Goal: Task Accomplishment & Management: Use online tool/utility

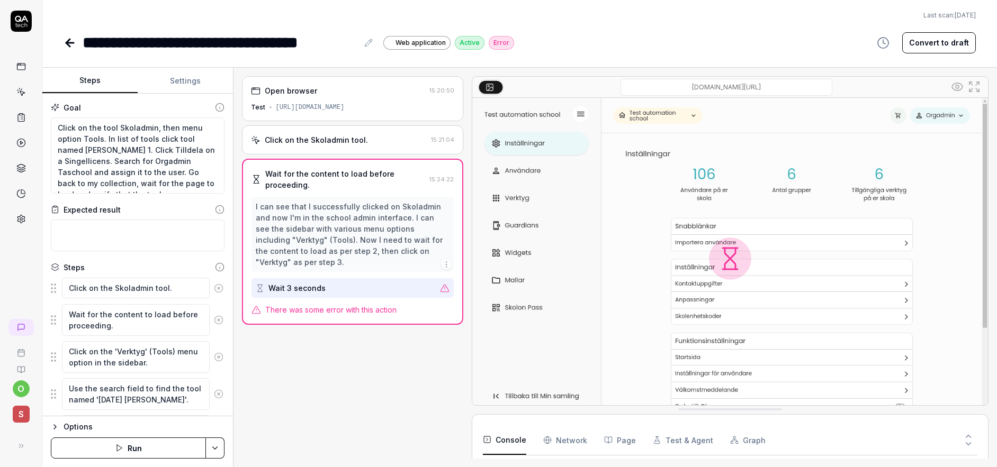
scroll to position [91, 0]
click at [76, 50] on link at bounding box center [71, 42] width 15 height 21
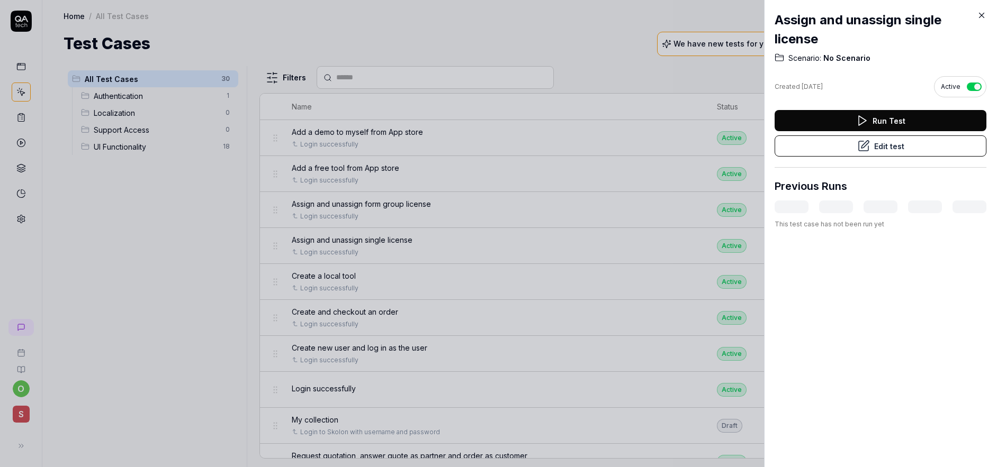
click at [436, 283] on div at bounding box center [498, 233] width 997 height 467
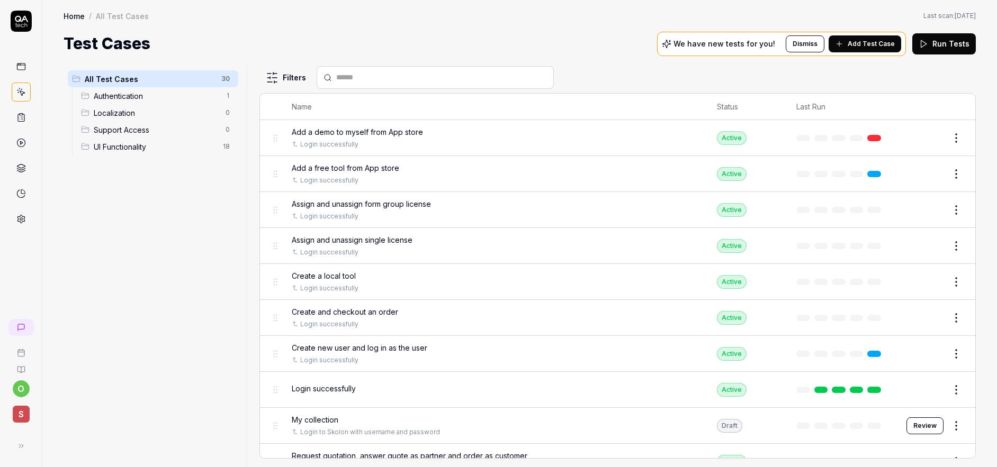
click at [338, 278] on span "Create a local tool" at bounding box center [324, 276] width 64 height 11
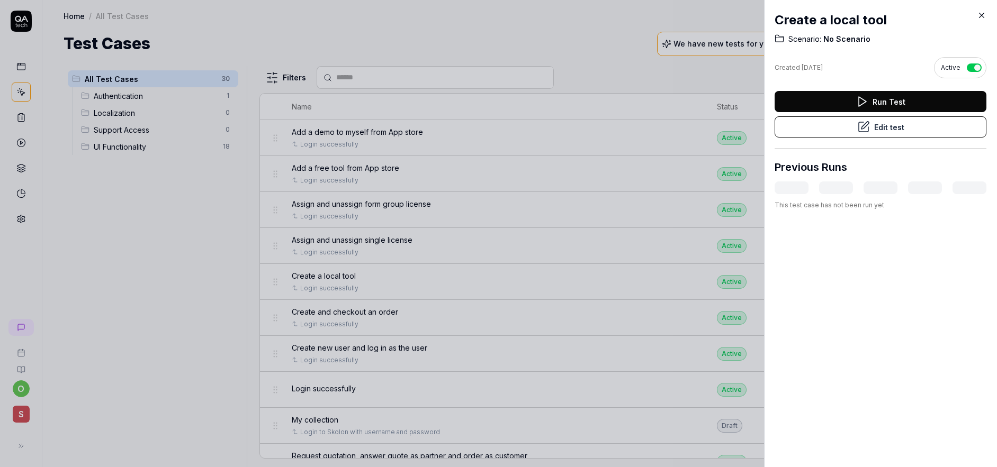
click at [900, 127] on button "Edit test" at bounding box center [881, 126] width 212 height 21
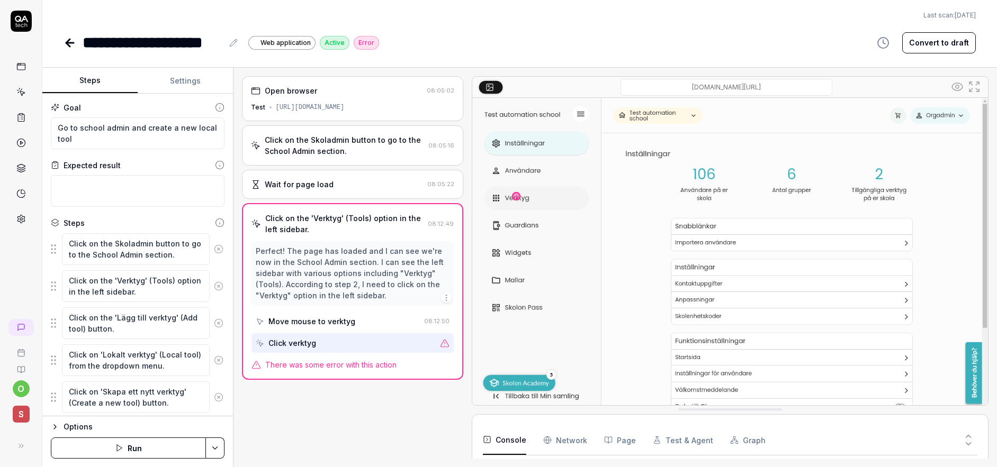
scroll to position [91, 0]
click at [69, 39] on icon at bounding box center [68, 42] width 4 height 7
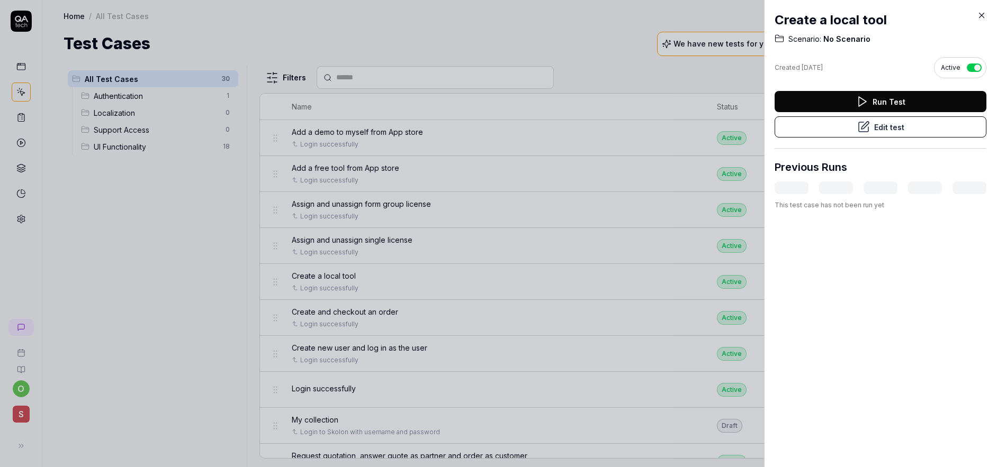
click at [392, 283] on div at bounding box center [498, 233] width 997 height 467
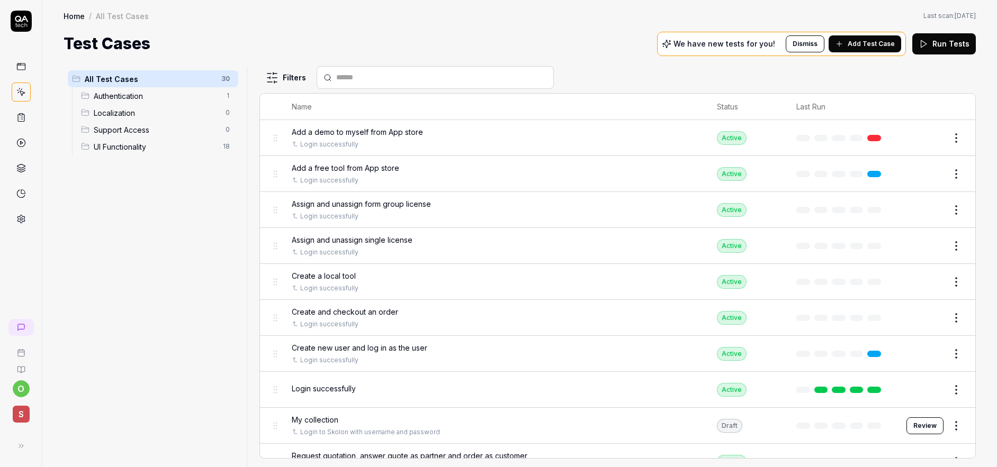
click at [381, 318] on div "Create and checkout an order Login successfully" at bounding box center [494, 318] width 404 height 23
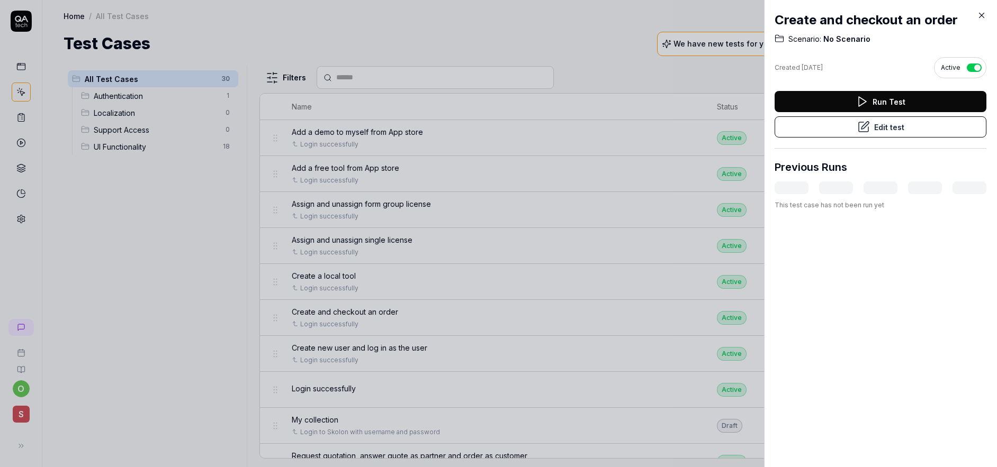
click at [417, 347] on div at bounding box center [498, 233] width 997 height 467
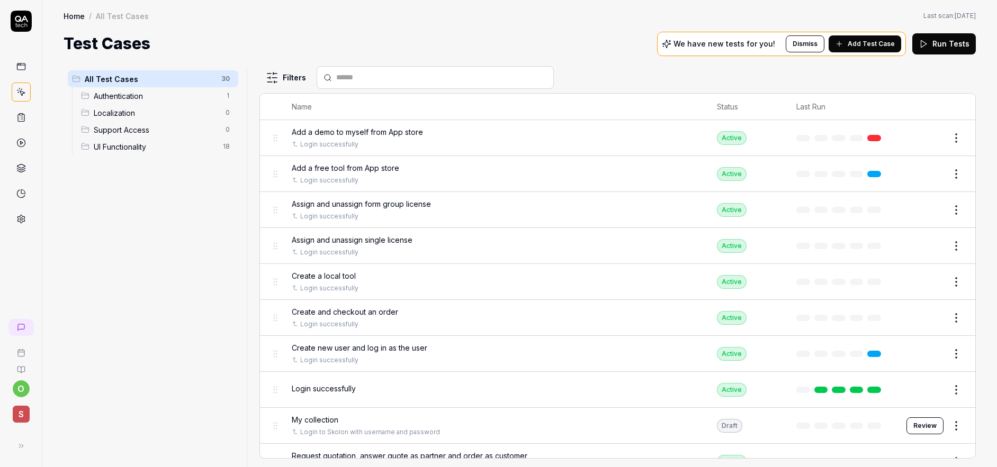
click at [369, 352] on span "Create new user and log in as the user" at bounding box center [360, 348] width 136 height 11
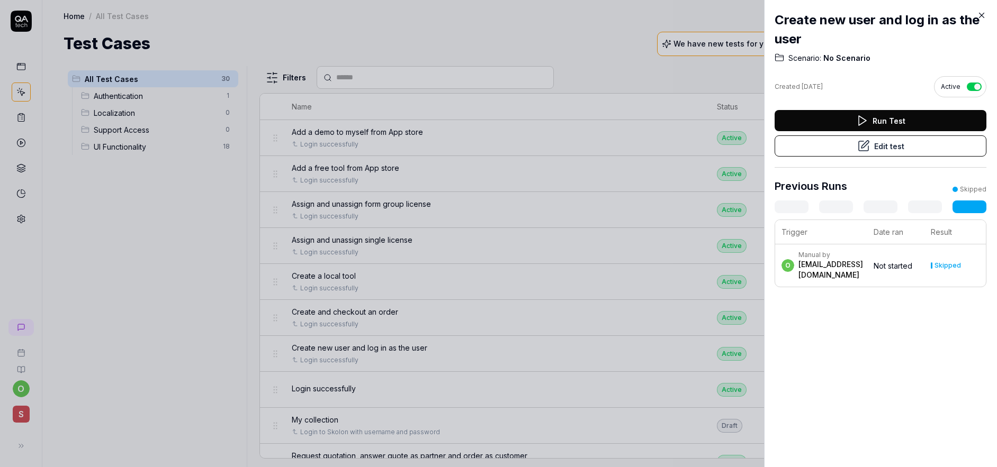
click at [889, 153] on button "Edit test" at bounding box center [881, 146] width 212 height 21
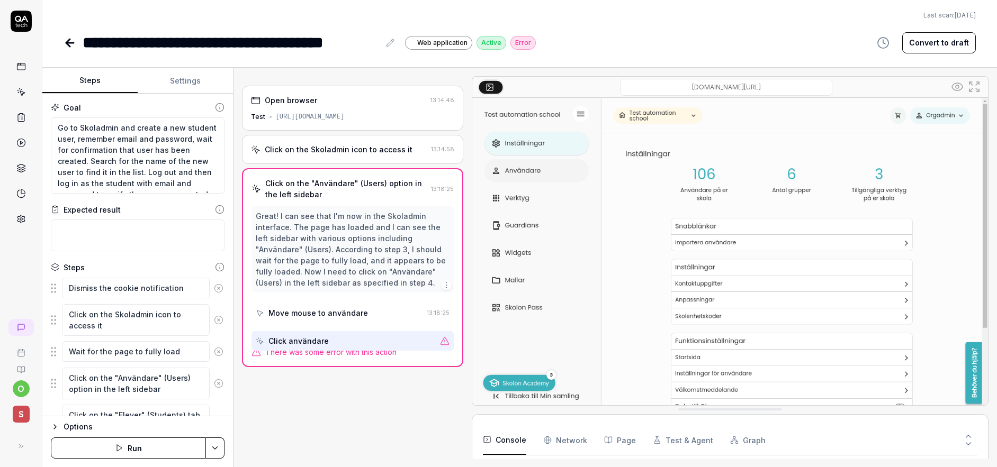
scroll to position [91, 0]
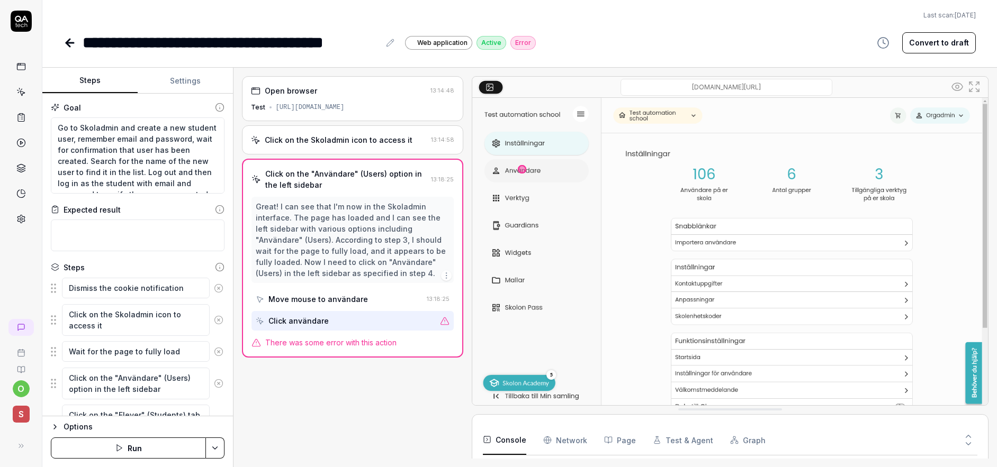
click at [70, 35] on link at bounding box center [71, 42] width 15 height 21
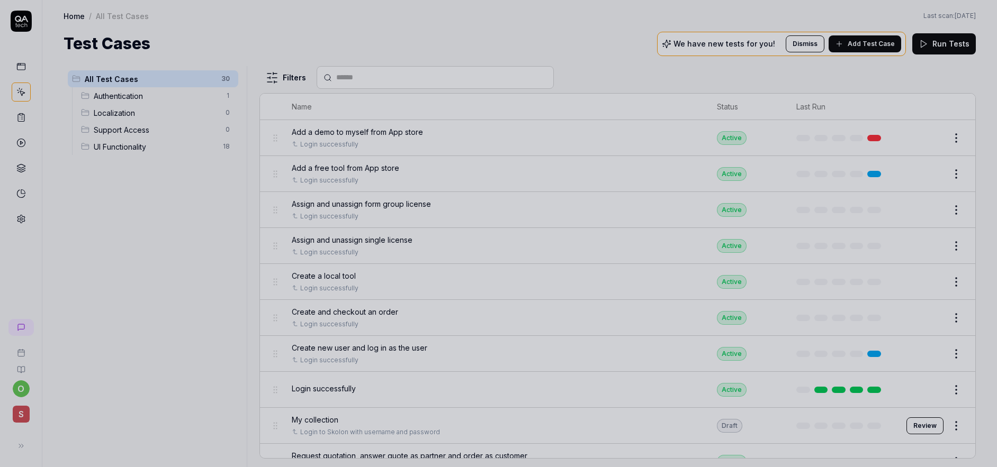
click at [394, 313] on div at bounding box center [498, 233] width 997 height 467
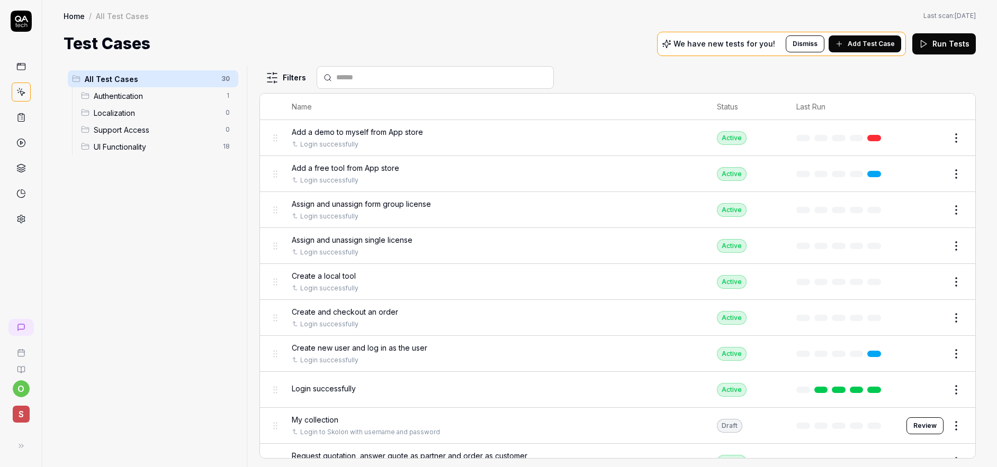
click at [383, 314] on span "Create and checkout an order" at bounding box center [345, 312] width 106 height 11
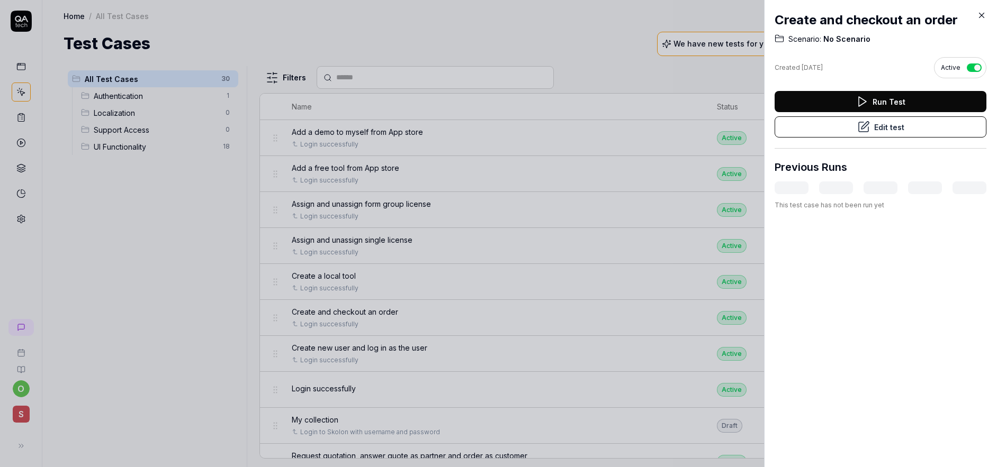
click at [799, 129] on button "Edit test" at bounding box center [881, 126] width 212 height 21
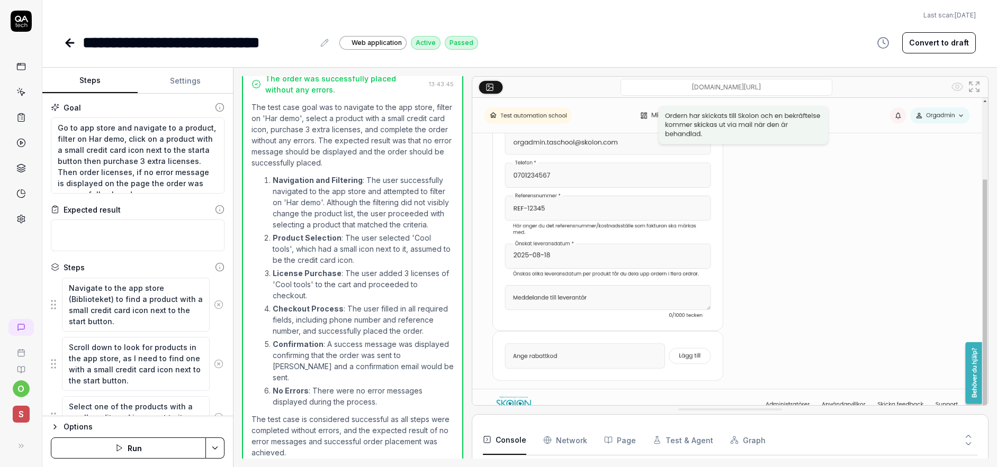
scroll to position [298, 0]
type textarea "*"
click at [68, 44] on icon at bounding box center [68, 42] width 4 height 7
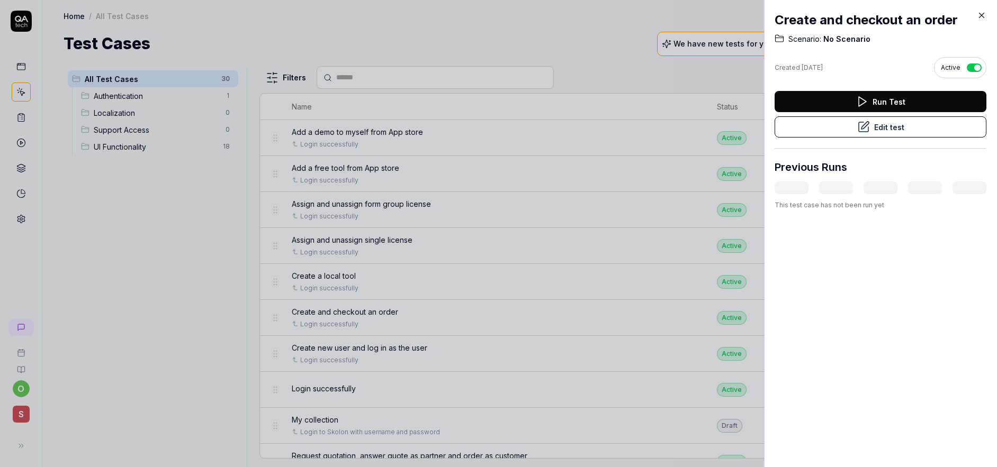
click at [982, 17] on icon at bounding box center [982, 16] width 10 height 10
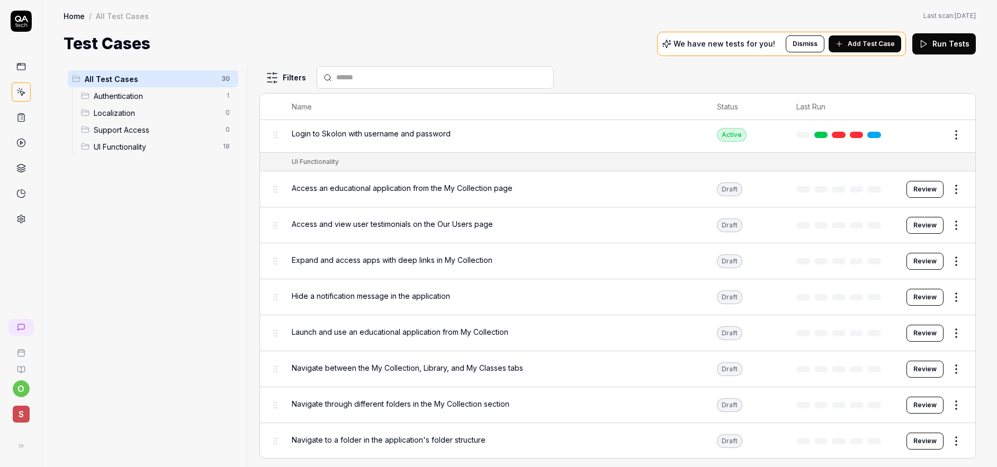
scroll to position [433, 0]
